Goal: Task Accomplishment & Management: Manage account settings

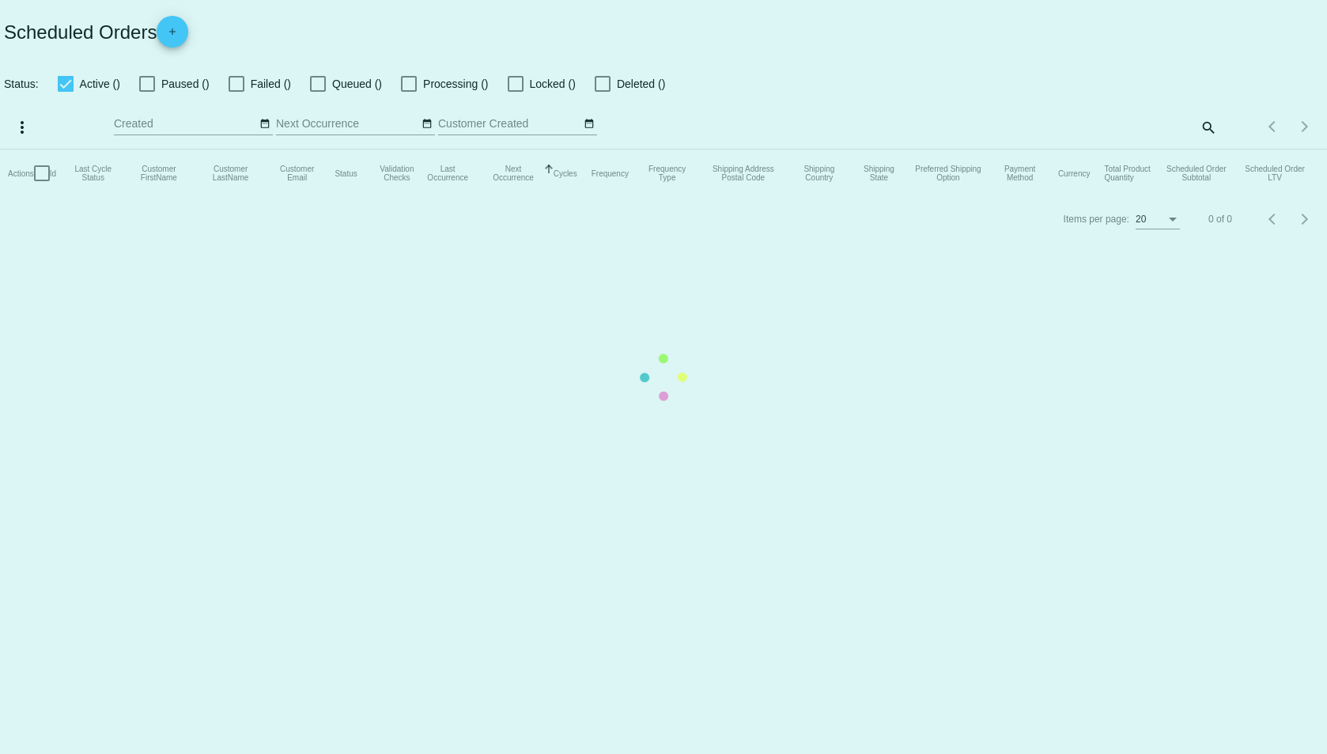
checkbox input "false"
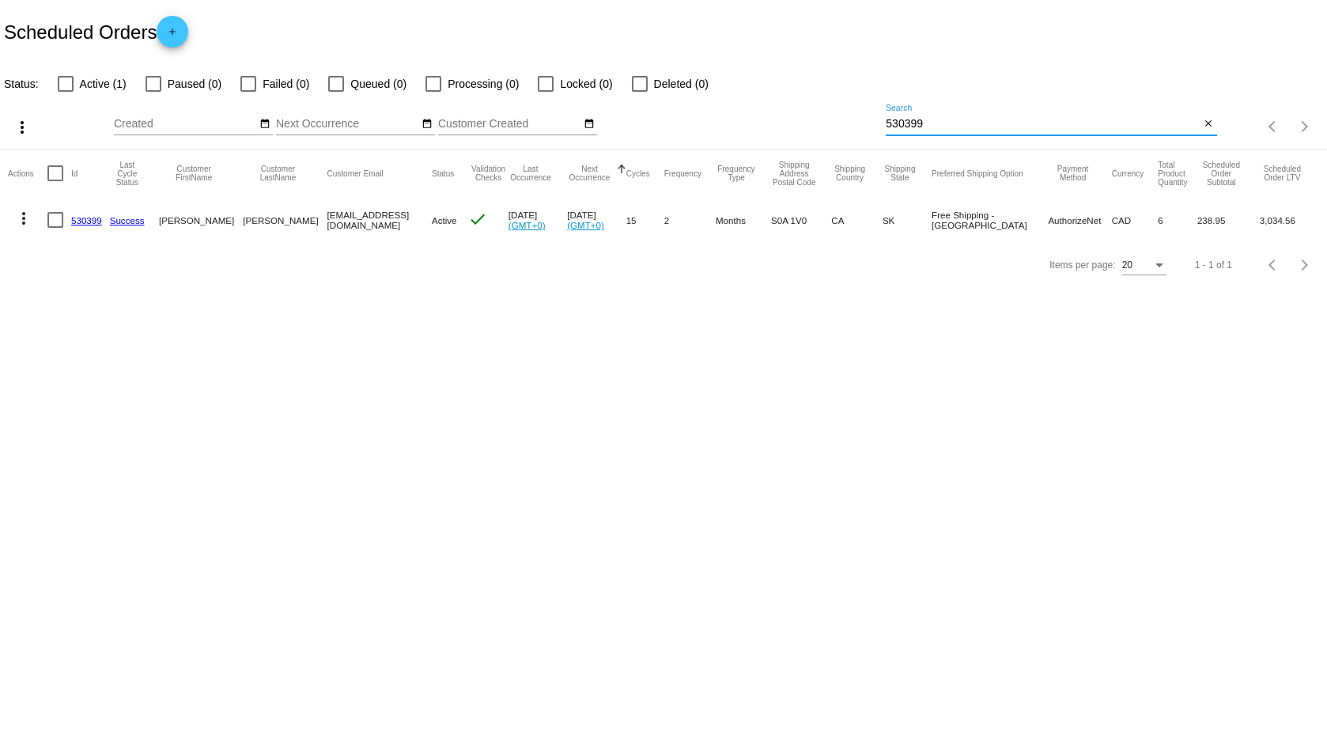
click at [898, 125] on input "530399" at bounding box center [1043, 124] width 314 height 13
paste input "[EMAIL_ADDRESS][DOMAIN_NAME]"
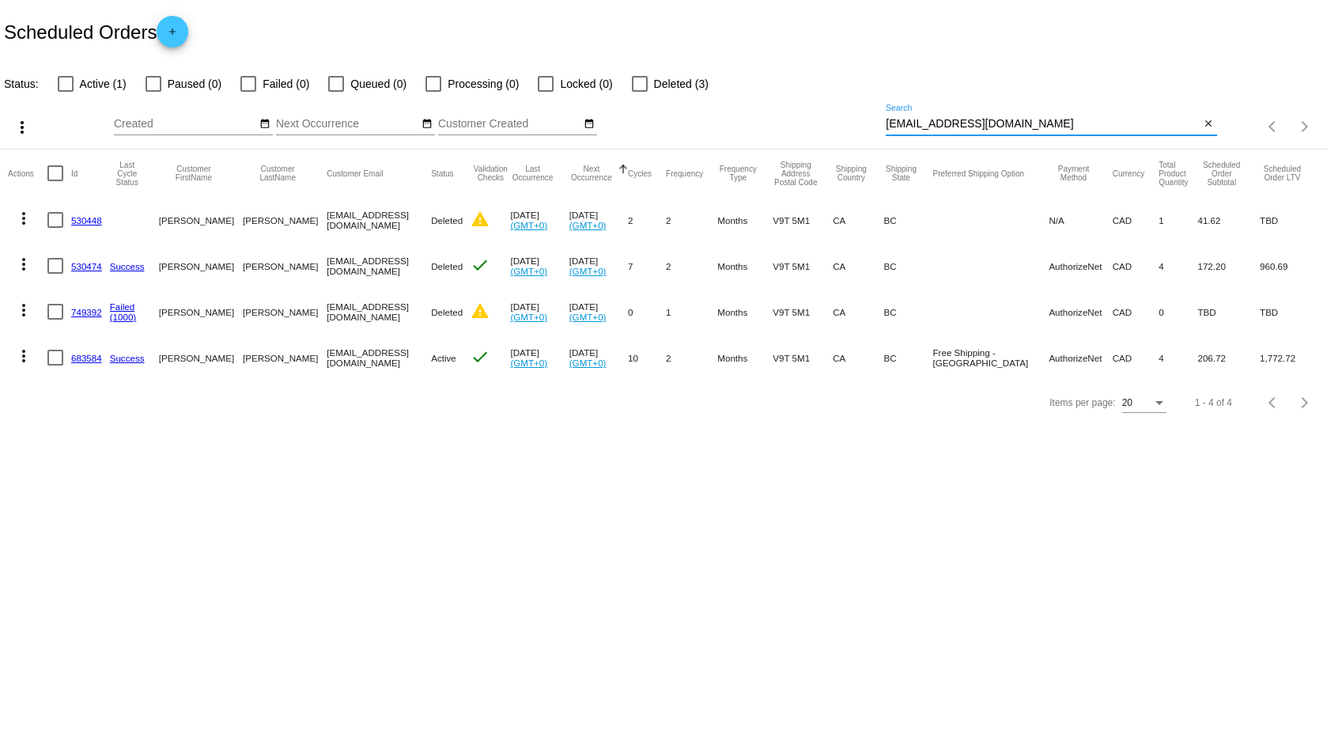
type input "[EMAIL_ADDRESS][DOMAIN_NAME]"
click at [85, 361] on link "683584" at bounding box center [86, 358] width 31 height 10
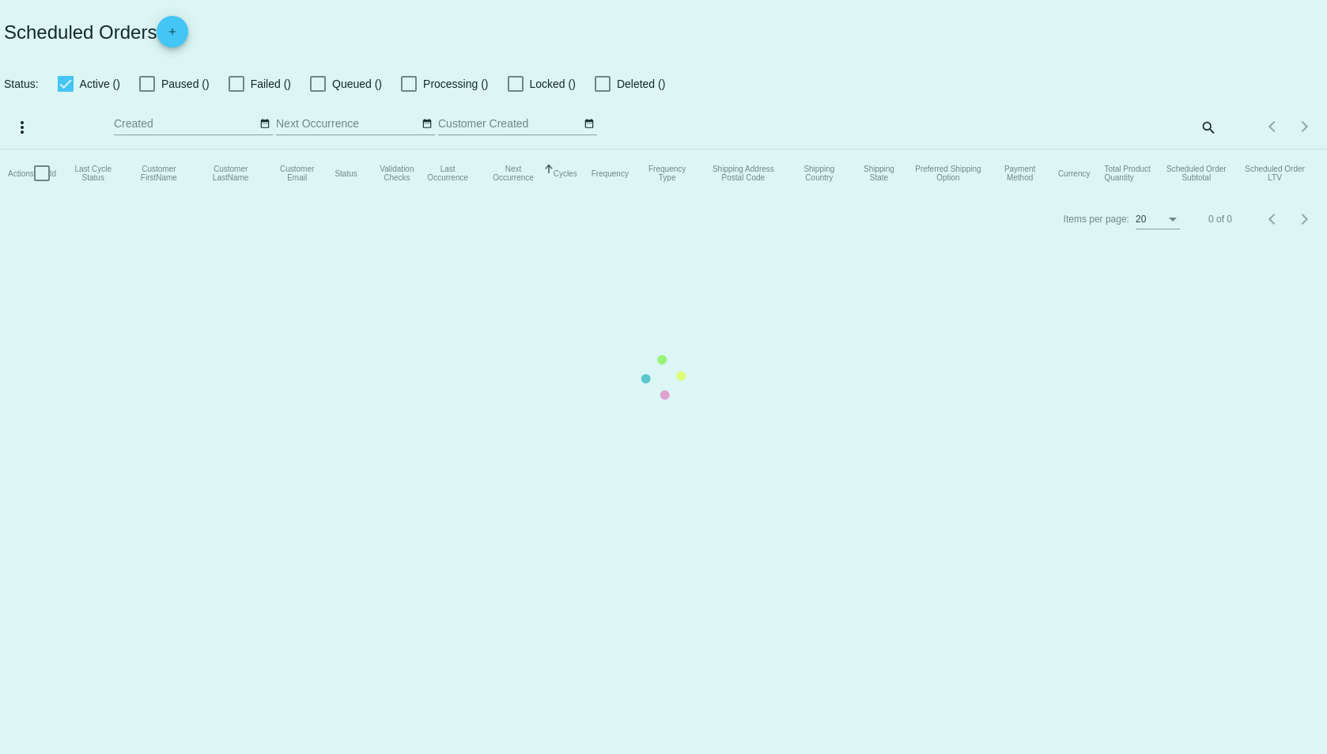
checkbox input "false"
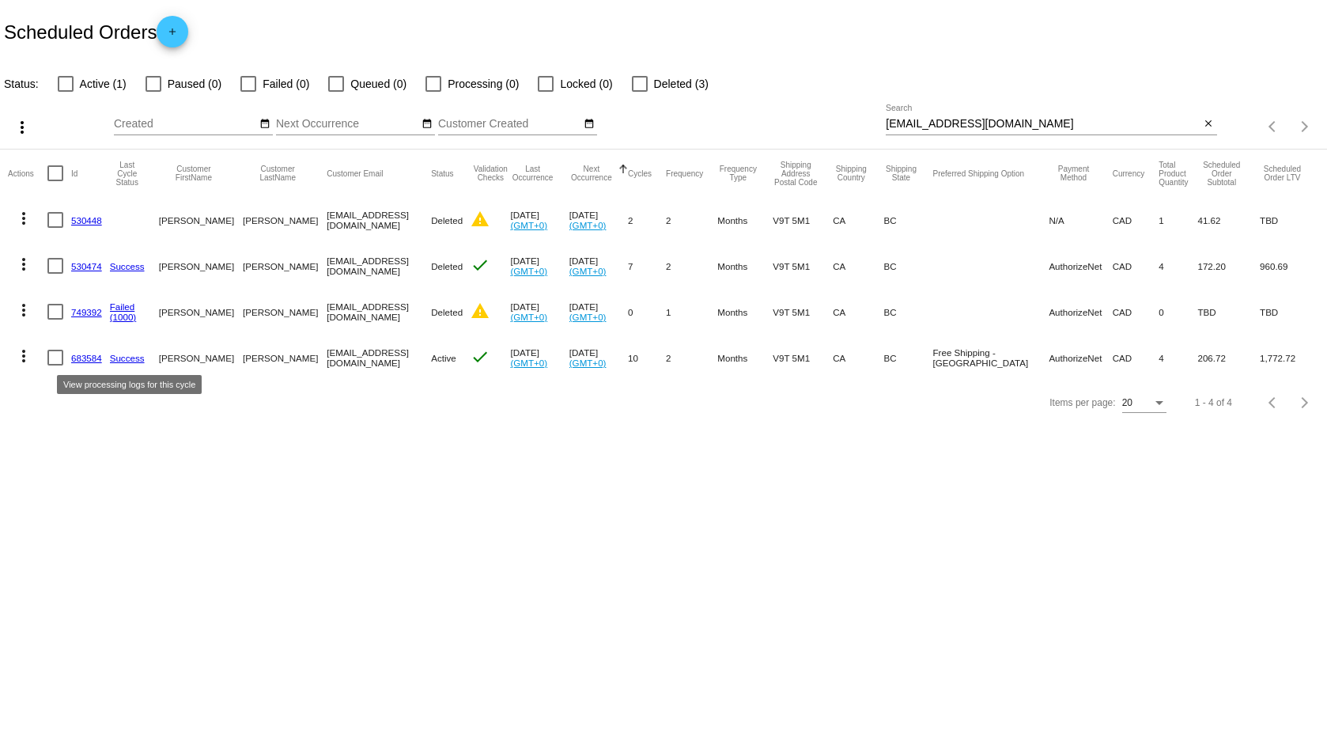
click at [134, 357] on link "Success" at bounding box center [127, 358] width 35 height 10
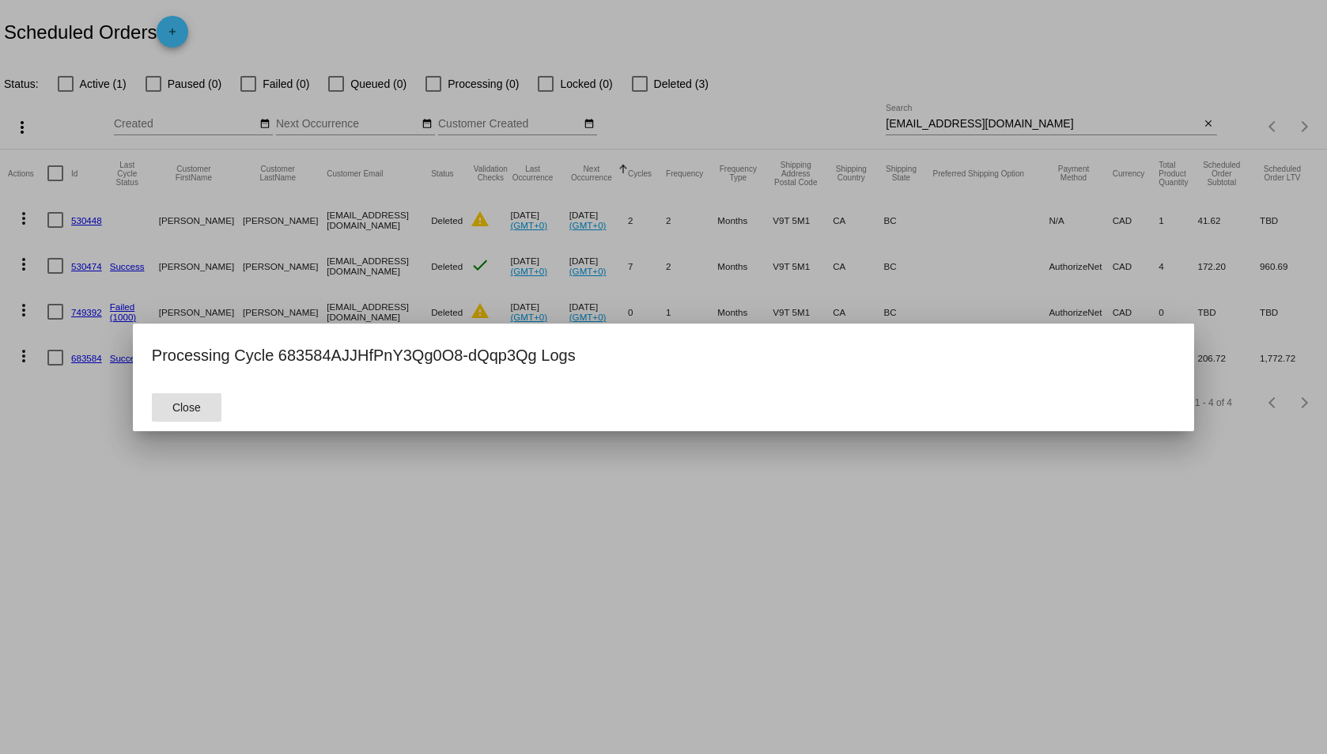
click at [475, 447] on div at bounding box center [663, 377] width 1327 height 754
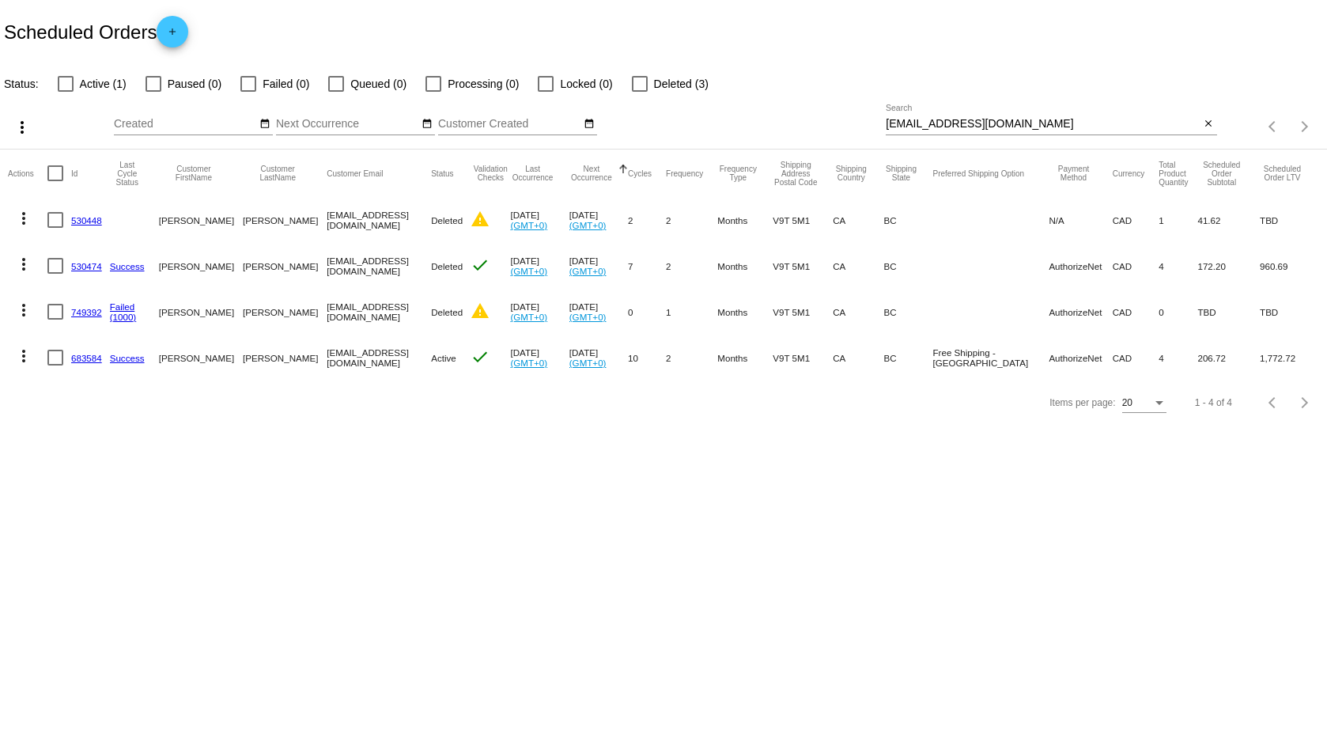
click at [86, 361] on link "683584" at bounding box center [86, 358] width 31 height 10
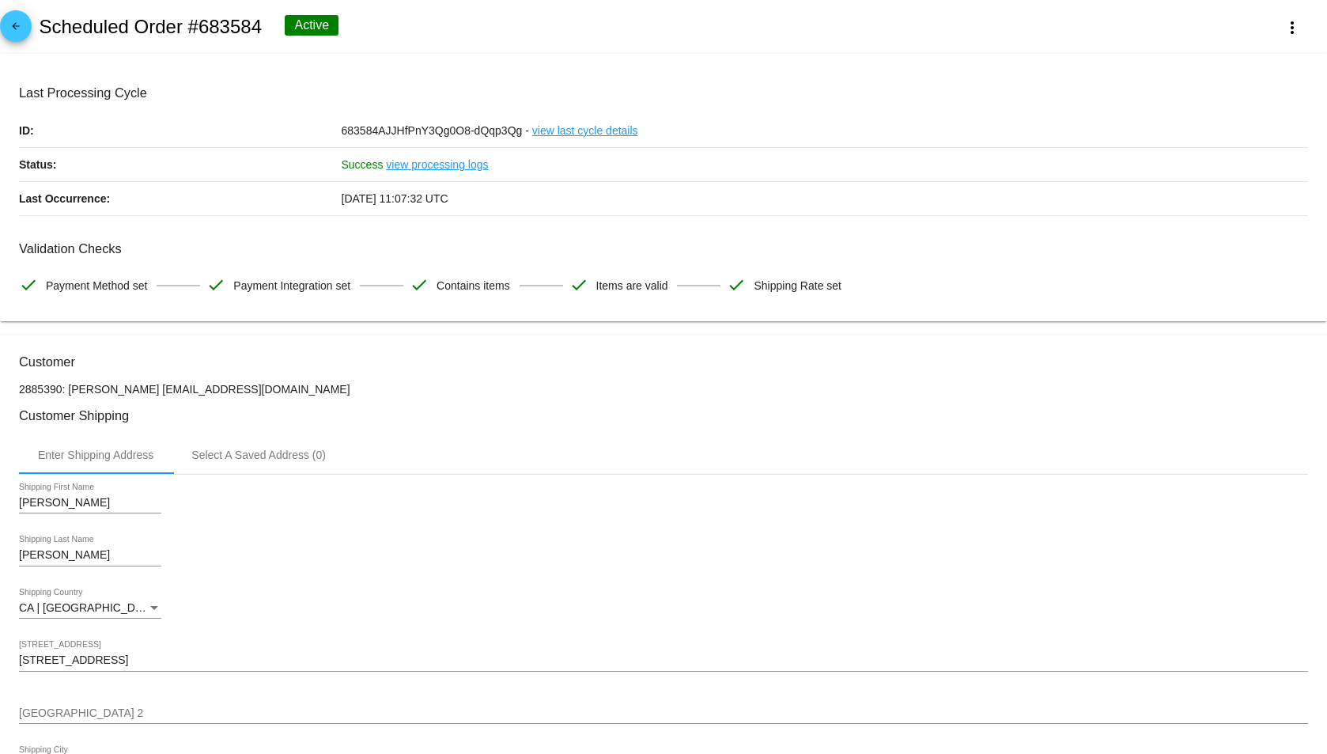
click at [245, 34] on h2 "Scheduled Order #683584" at bounding box center [150, 27] width 223 height 22
click at [259, 31] on h2 "Scheduled Order #683584" at bounding box center [150, 27] width 223 height 22
drag, startPoint x: 259, startPoint y: 30, endPoint x: 70, endPoint y: 22, distance: 189.2
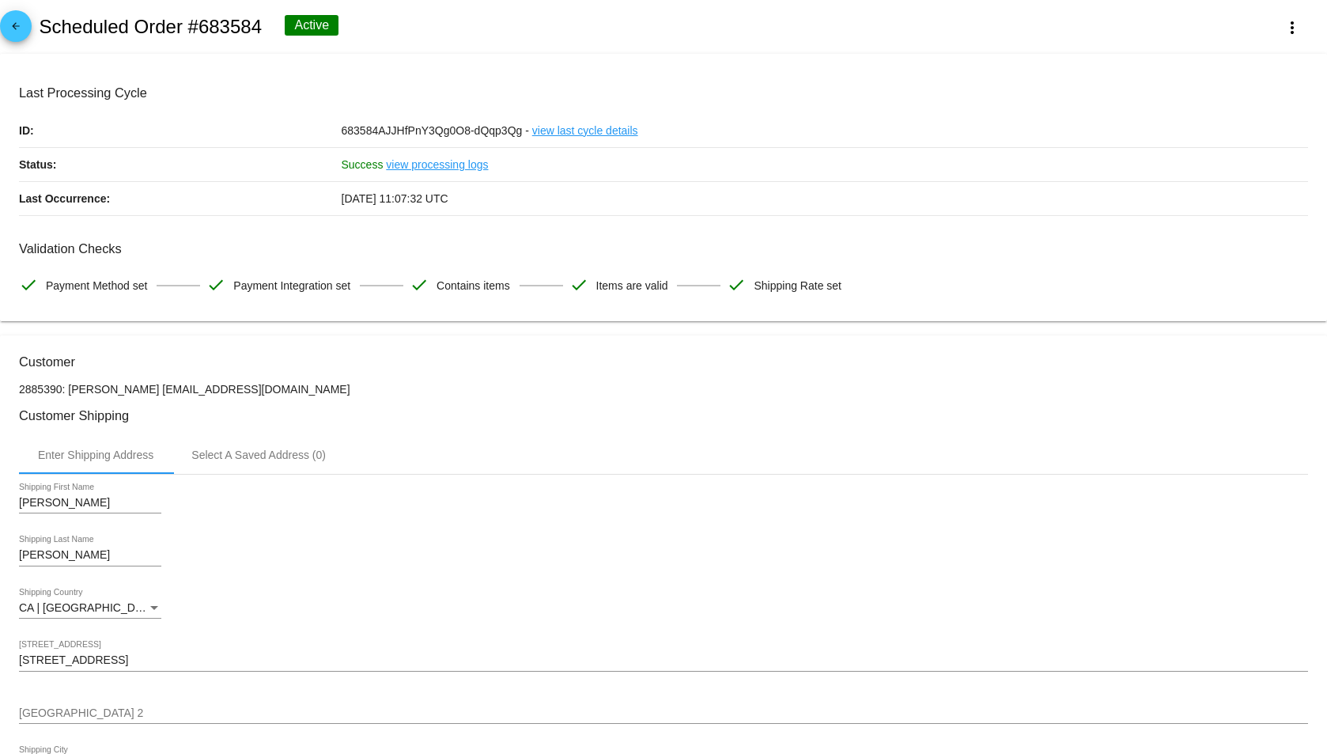
click at [70, 22] on h2 "Scheduled Order #683584" at bounding box center [150, 27] width 223 height 22
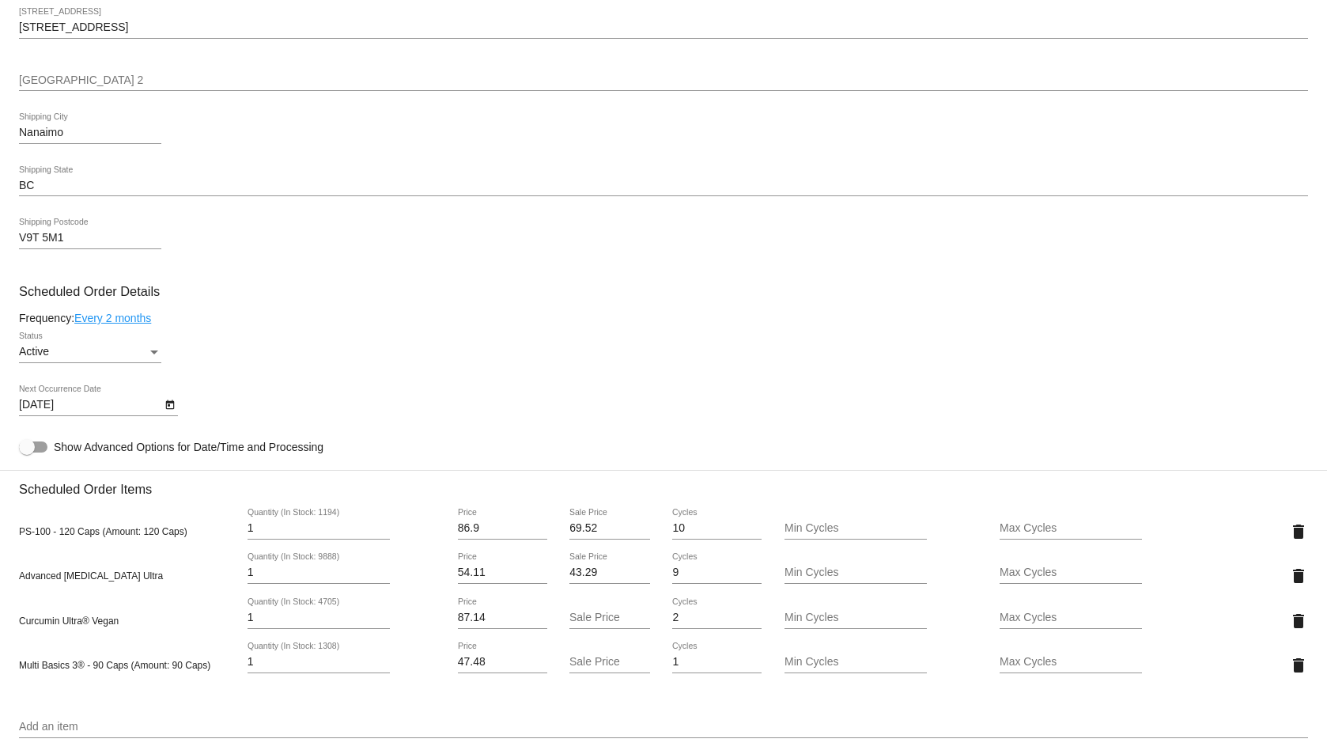
scroll to position [1028, 0]
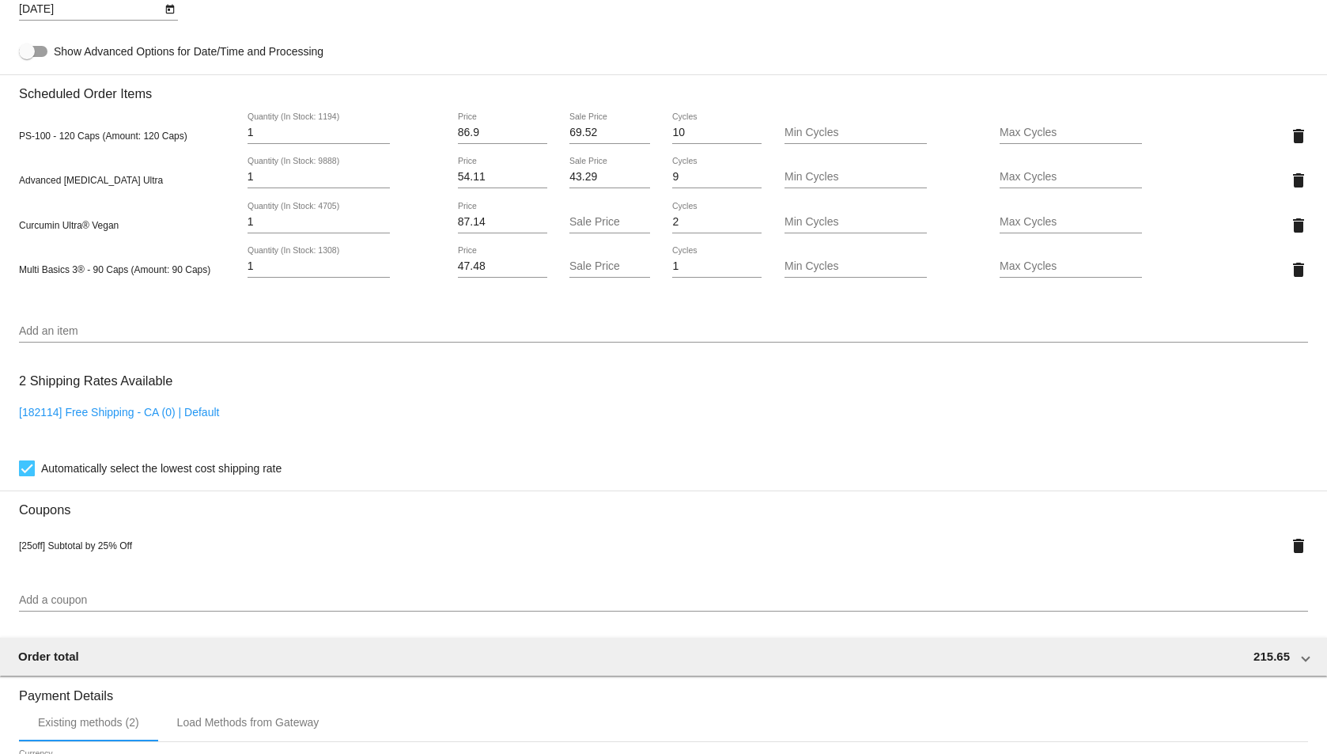
drag, startPoint x: 60, startPoint y: 145, endPoint x: 416, endPoint y: 260, distance: 374.2
click at [430, 272] on mat-card "Customer 2885390: Heidi Robinson Mrobinson65@yahoo.com Customer Shipping Enter …" at bounding box center [663, 192] width 1327 height 1771
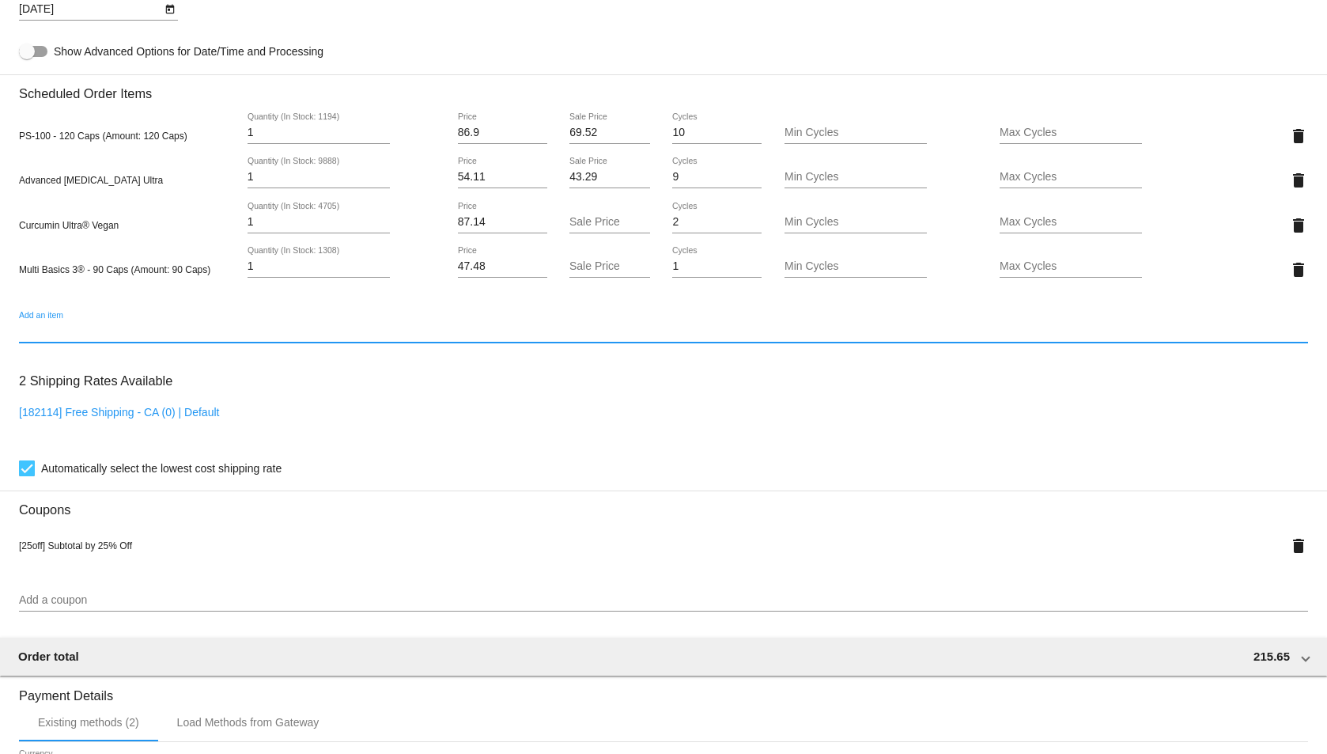
click at [404, 328] on input "Add an item" at bounding box center [663, 331] width 1289 height 13
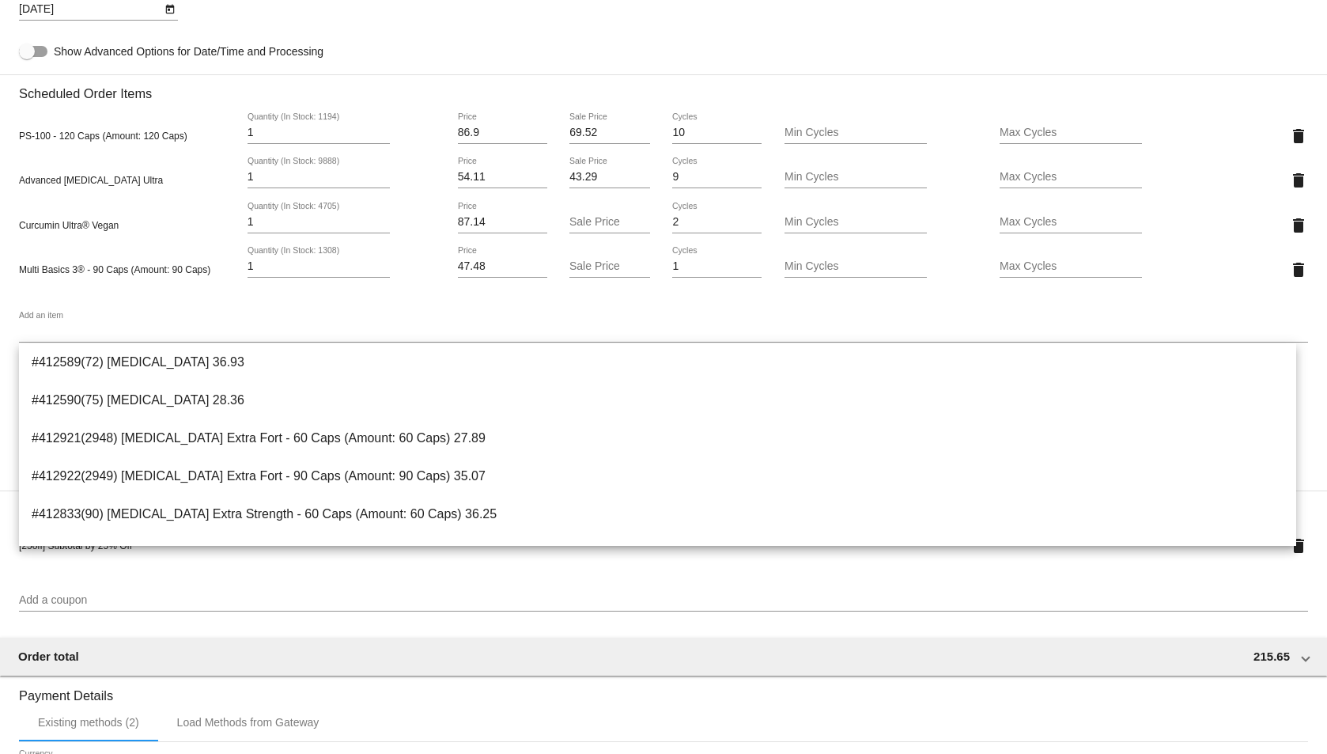
drag, startPoint x: 20, startPoint y: 86, endPoint x: 1071, endPoint y: 276, distance: 1068.1
click at [1071, 276] on section "Scheduled Order Items PS-100 - 120 Caps (Amount: 120 Caps) 1 Quantity (In Stock…" at bounding box center [663, 188] width 1289 height 229
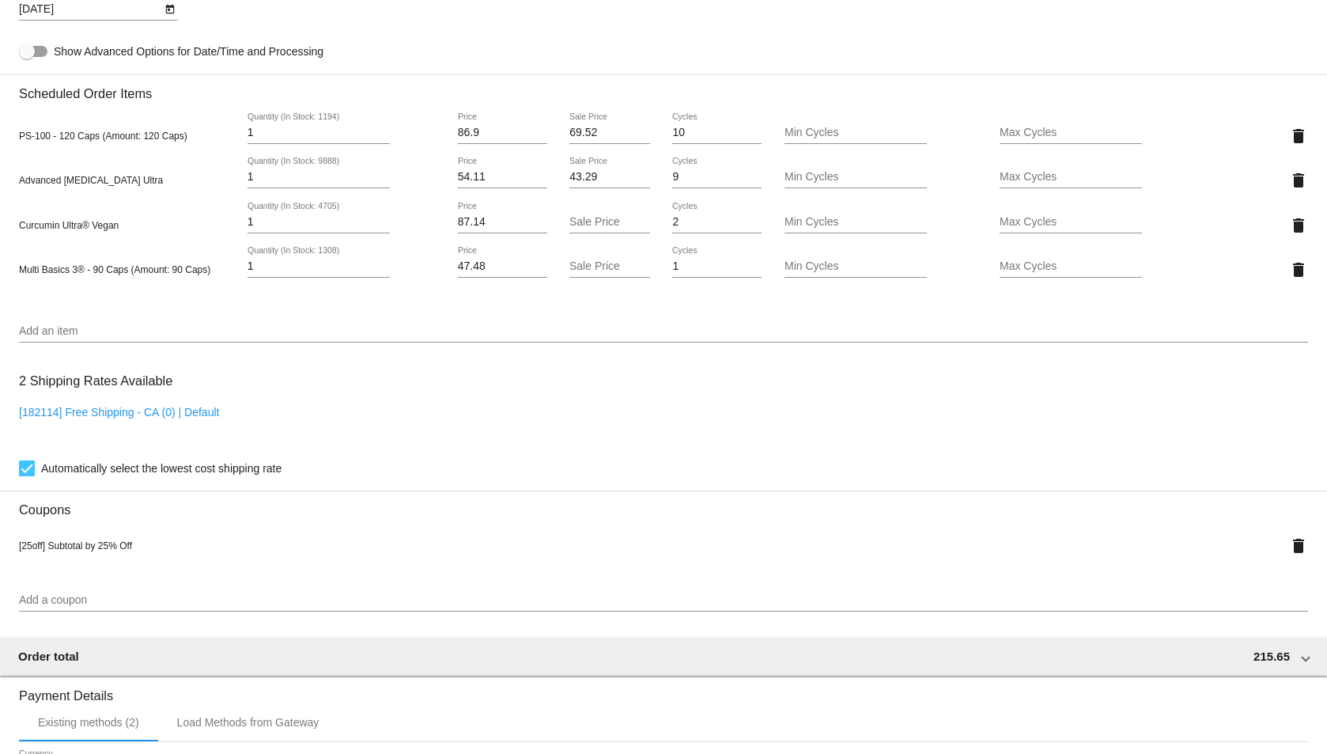
copy section "Scheduled Order Items PS-100 - 120 Caps (Amount: 120 Caps) Quantity (In Stock: …"
